Goal: Task Accomplishment & Management: Use online tool/utility

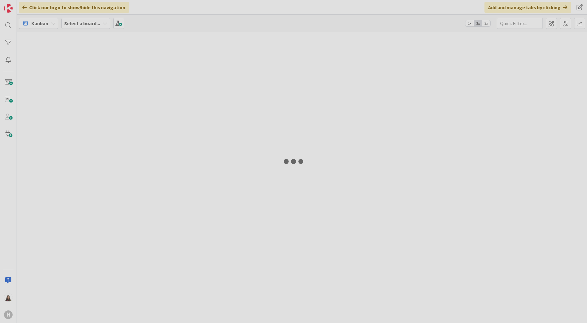
type input "desktop"
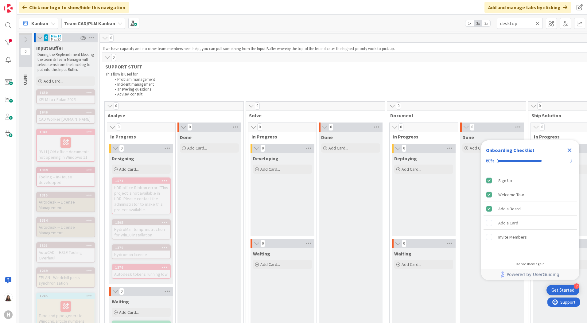
click at [37, 38] on icon at bounding box center [40, 38] width 7 height 6
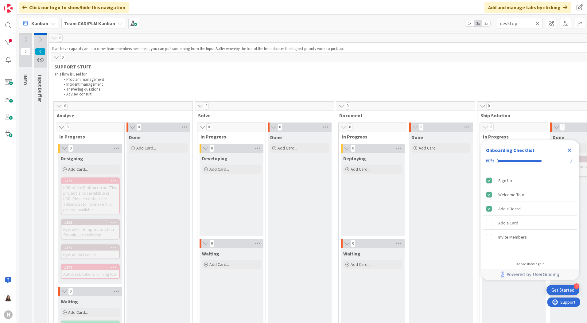
click at [24, 38] on icon at bounding box center [25, 39] width 7 height 7
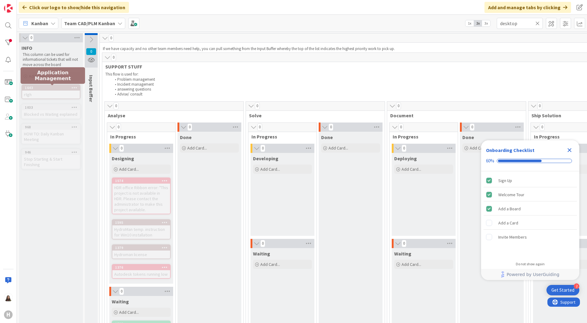
click at [44, 89] on div "1643" at bounding box center [52, 88] width 55 height 4
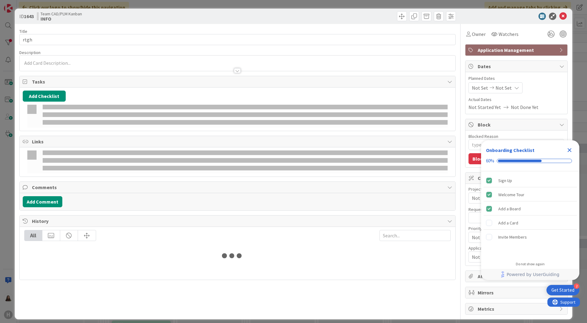
type textarea "x"
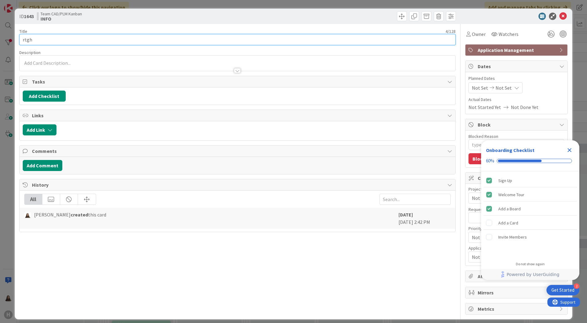
click at [45, 41] on input "rtgh" at bounding box center [237, 39] width 436 height 11
type input "r"
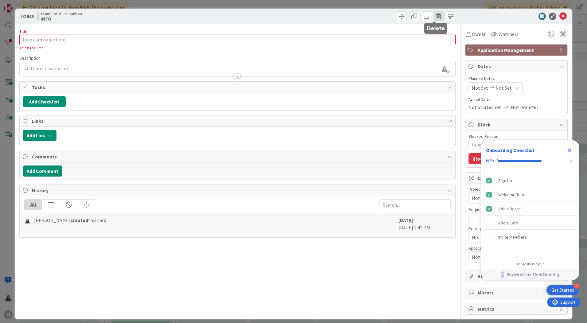
click at [435, 15] on span at bounding box center [439, 16] width 10 height 10
click at [443, 45] on button "Delete" at bounding box center [448, 45] width 23 height 11
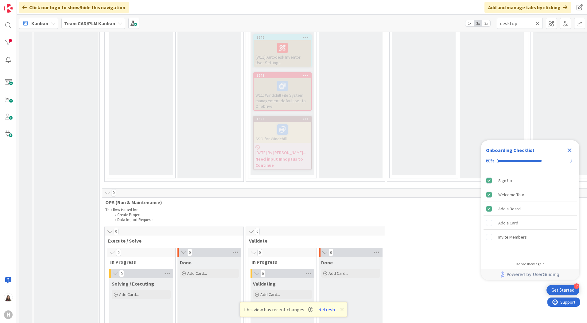
scroll to position [706, 0]
